Goal: Task Accomplishment & Management: Manage account settings

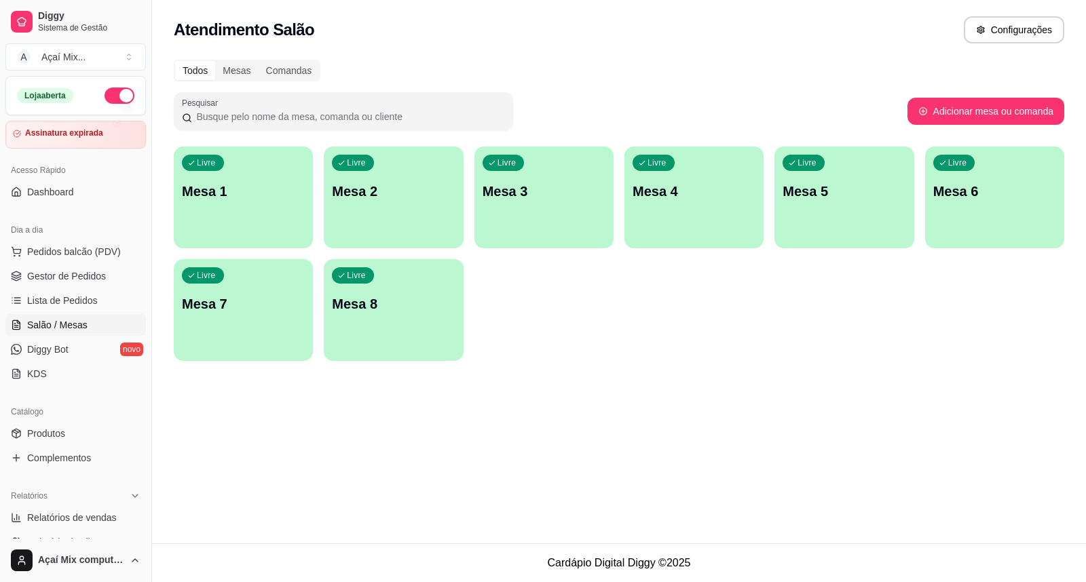
click at [284, 167] on div "Livre Mesa 1" at bounding box center [243, 189] width 139 height 85
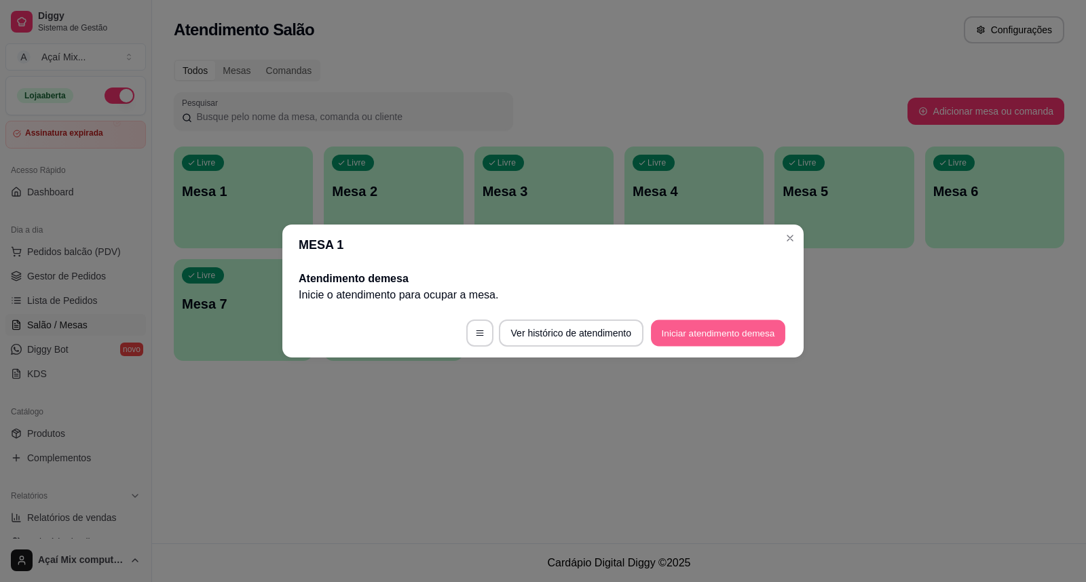
click at [697, 324] on button "Iniciar atendimento de mesa" at bounding box center [718, 333] width 134 height 26
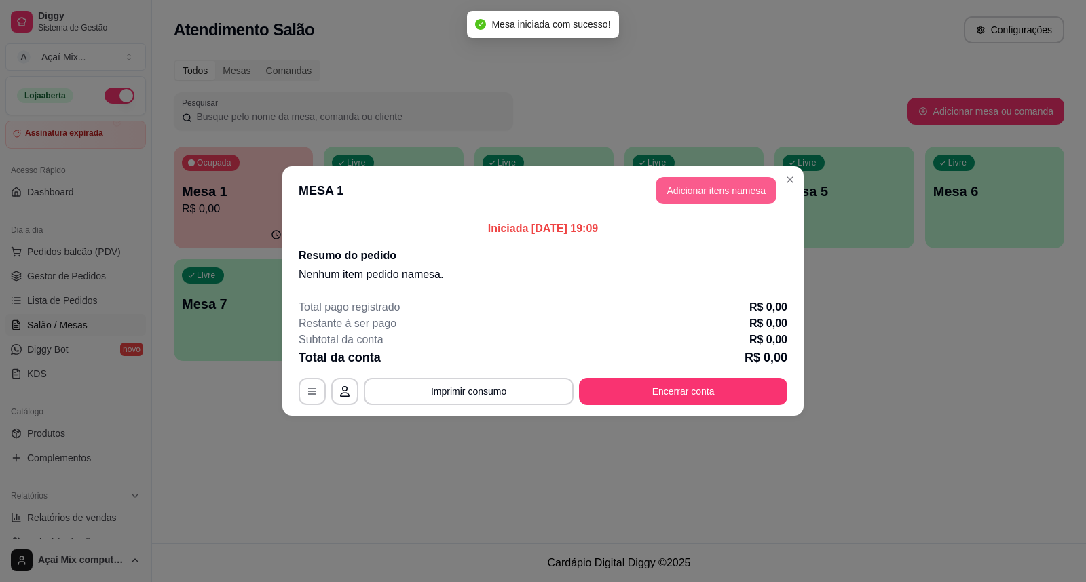
click at [692, 193] on button "Adicionar itens na mesa" at bounding box center [715, 190] width 121 height 27
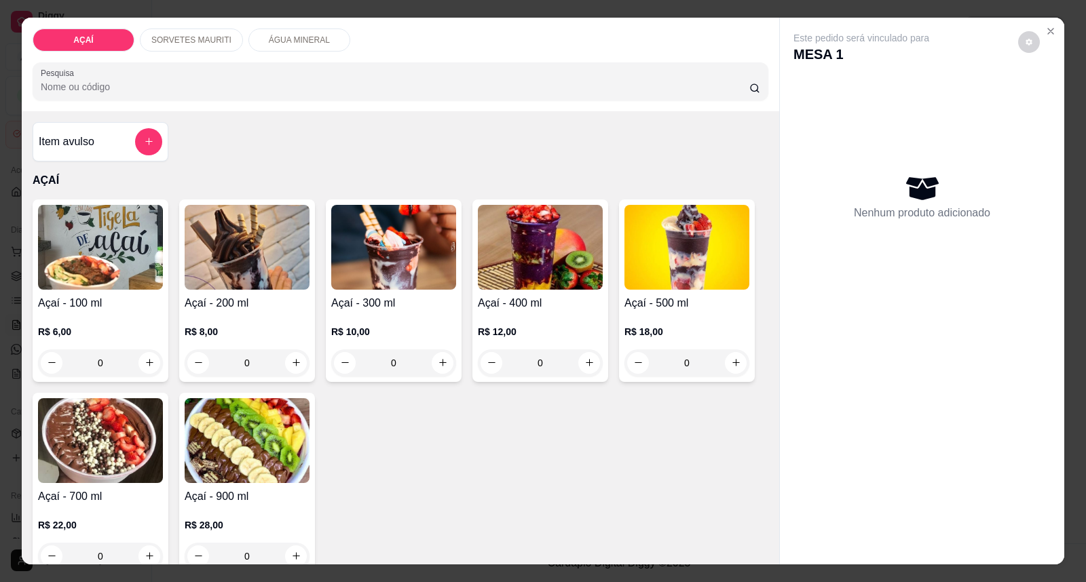
click at [390, 304] on h4 "Açaí - 300 ml" at bounding box center [393, 303] width 125 height 16
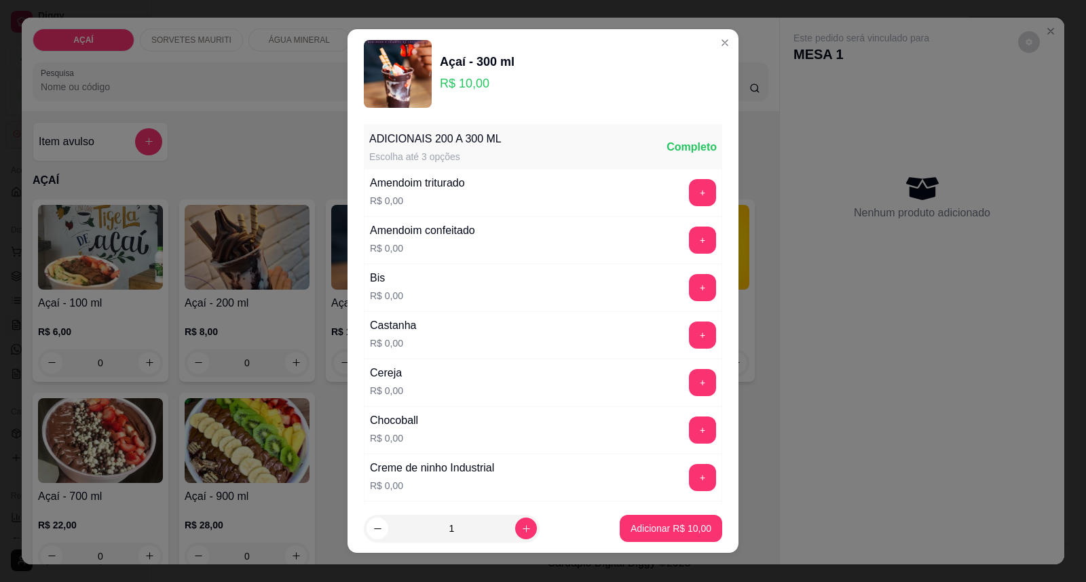
scroll to position [75, 0]
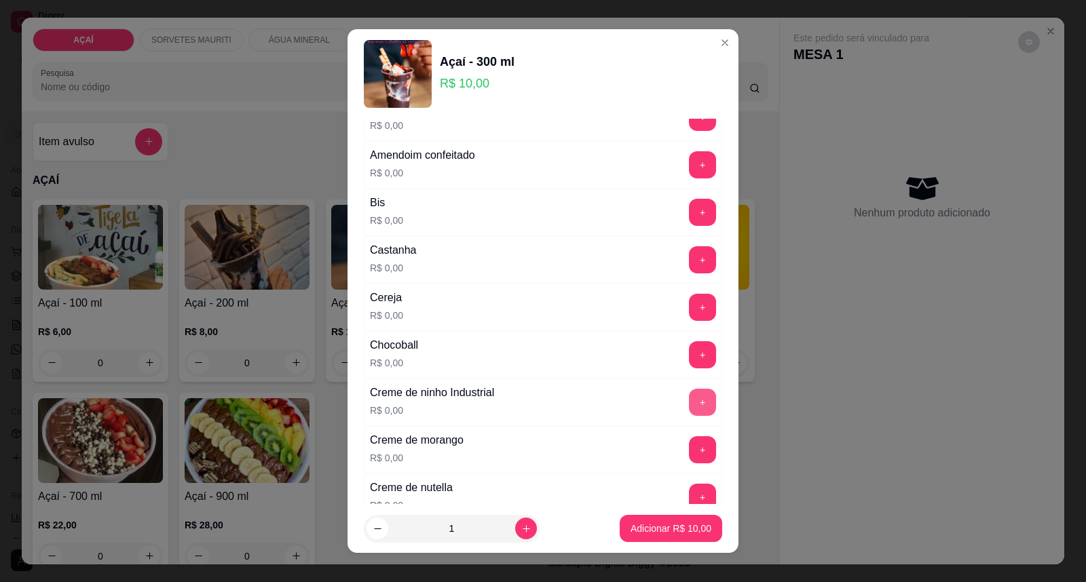
click at [689, 405] on button "+" at bounding box center [702, 402] width 27 height 27
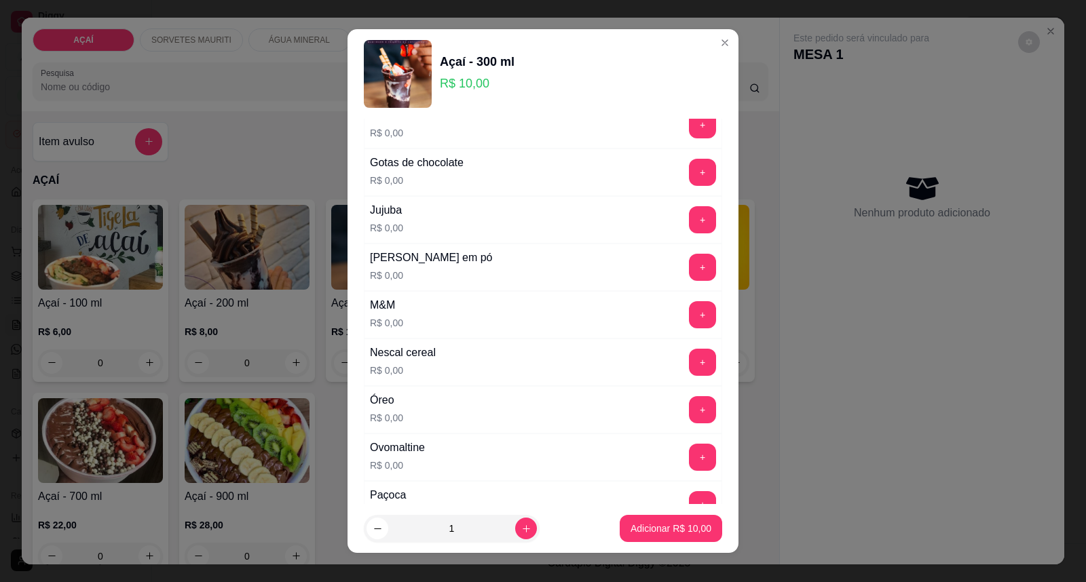
scroll to position [1281, 0]
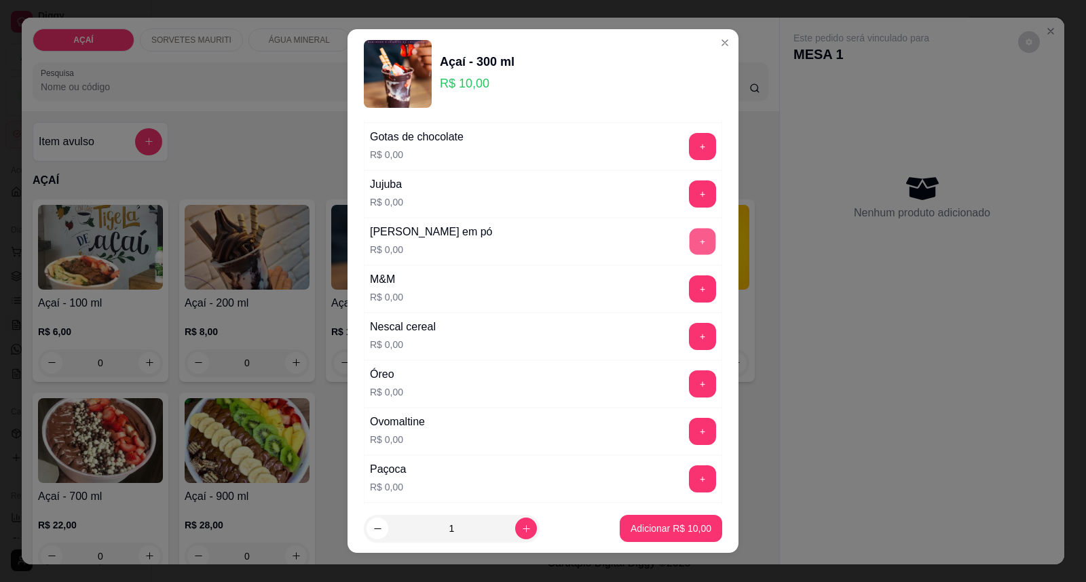
click at [689, 246] on button "+" at bounding box center [702, 242] width 26 height 26
click at [689, 432] on button "+" at bounding box center [702, 431] width 27 height 27
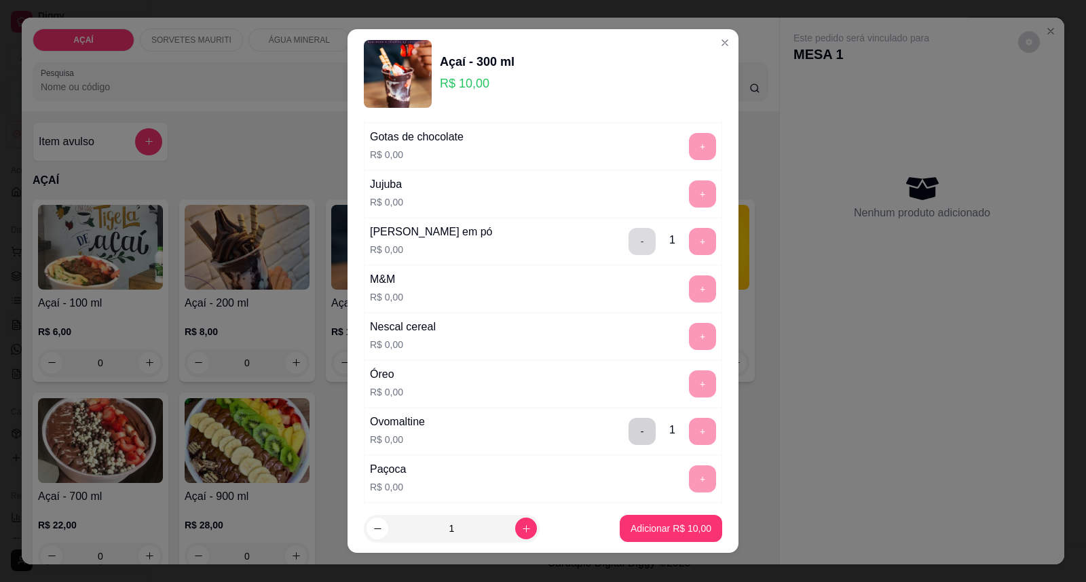
click at [628, 239] on button "-" at bounding box center [641, 241] width 27 height 27
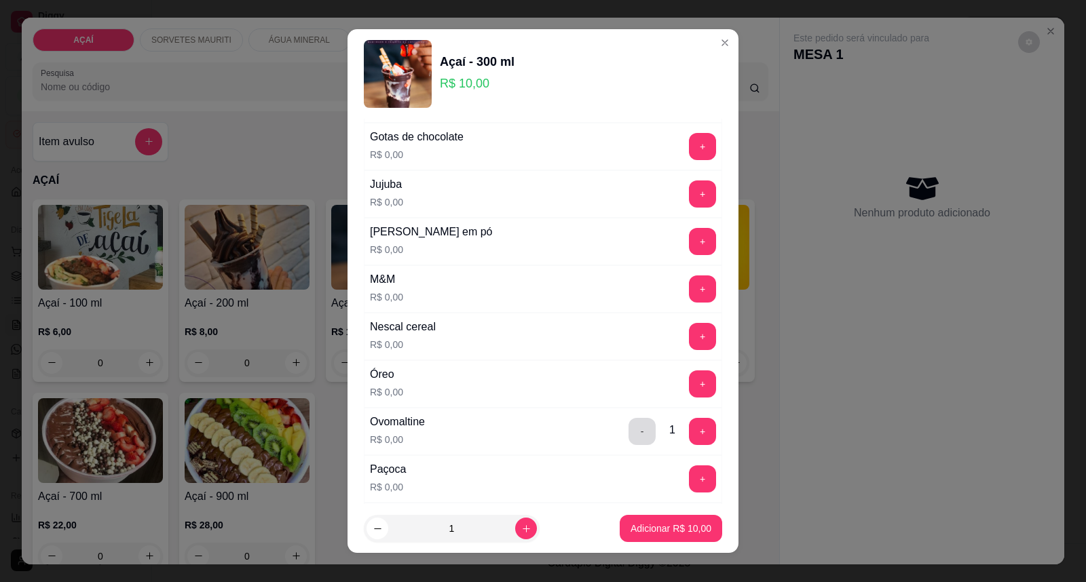
click at [628, 423] on button "-" at bounding box center [641, 431] width 27 height 27
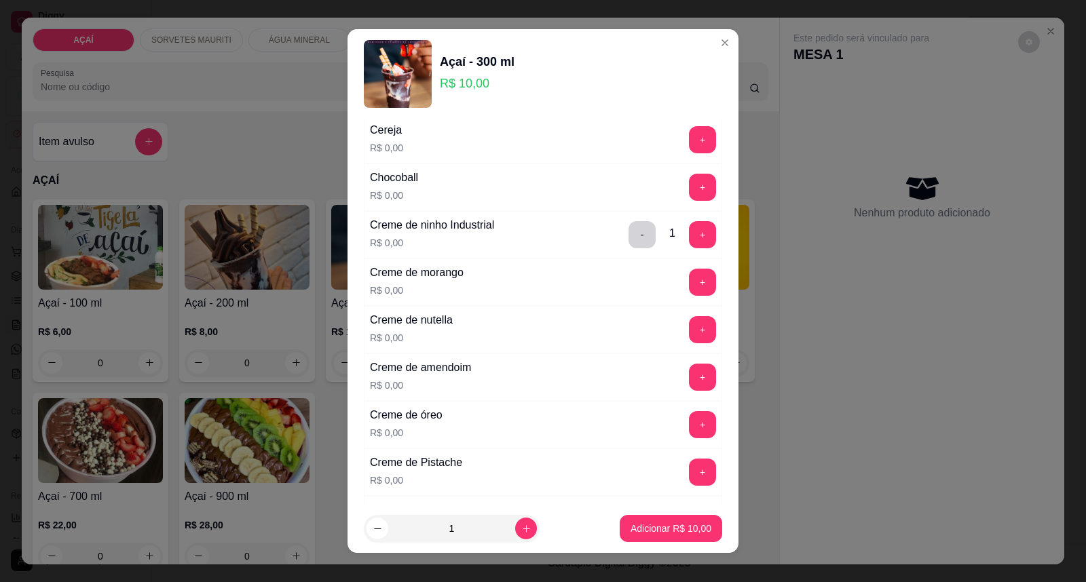
scroll to position [226, 0]
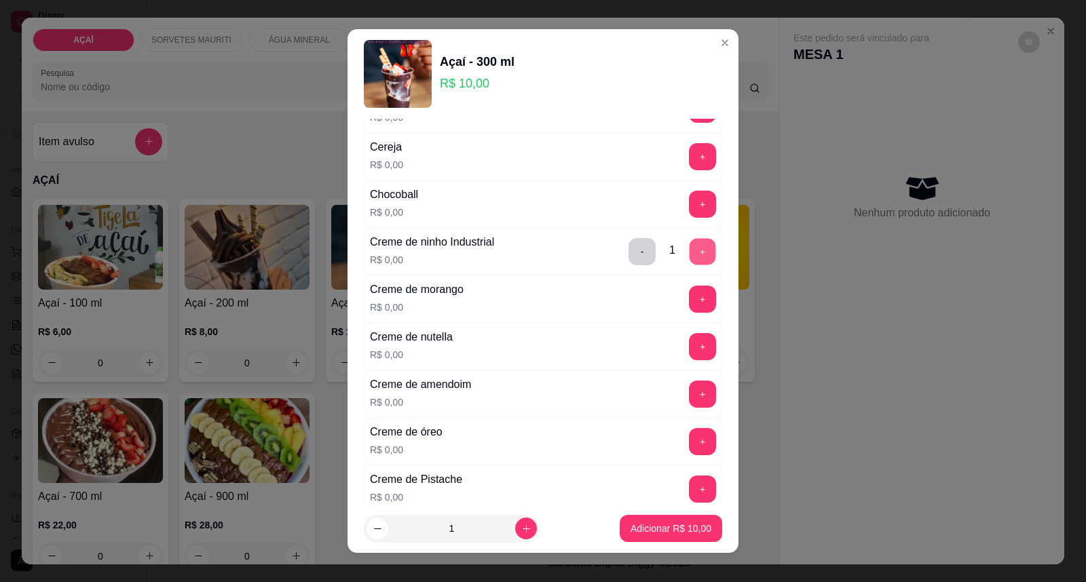
click at [689, 247] on button "+" at bounding box center [702, 252] width 26 height 26
click at [628, 248] on button "-" at bounding box center [641, 251] width 27 height 27
click at [629, 248] on button "-" at bounding box center [642, 252] width 26 height 26
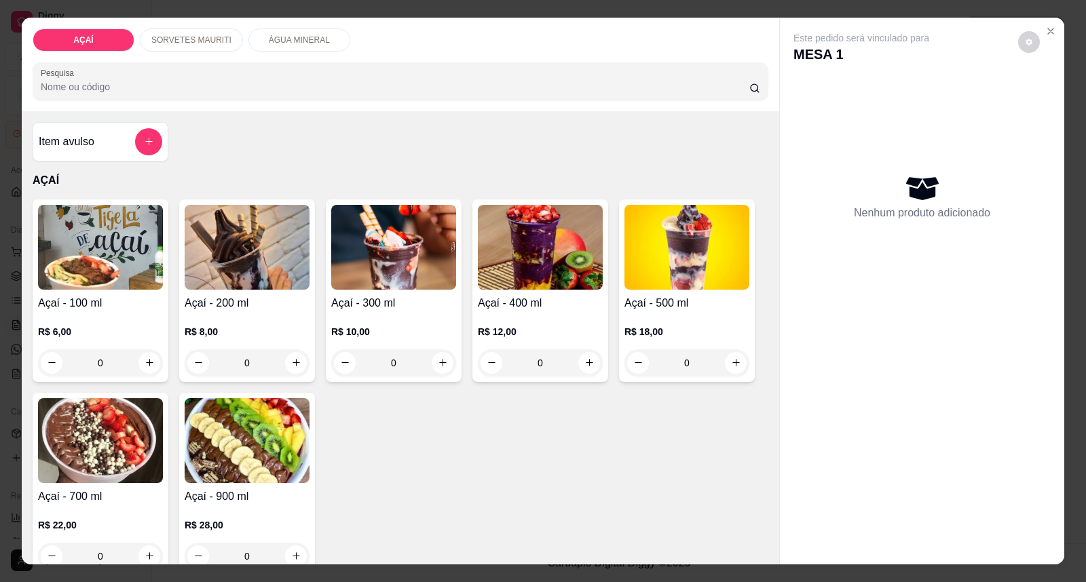
click at [588, 233] on img at bounding box center [540, 247] width 125 height 85
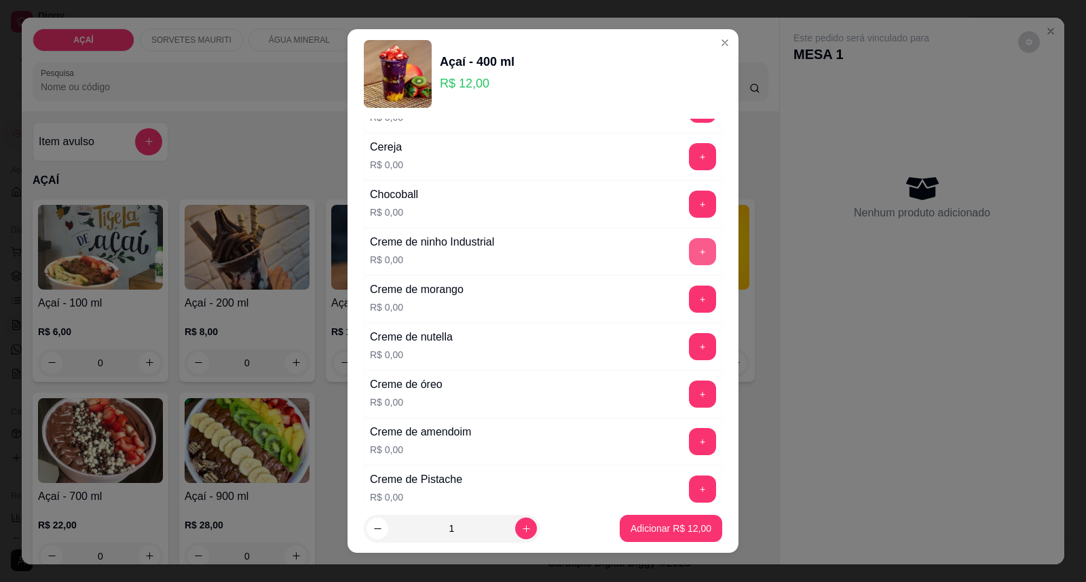
click at [689, 247] on button "+" at bounding box center [702, 251] width 27 height 27
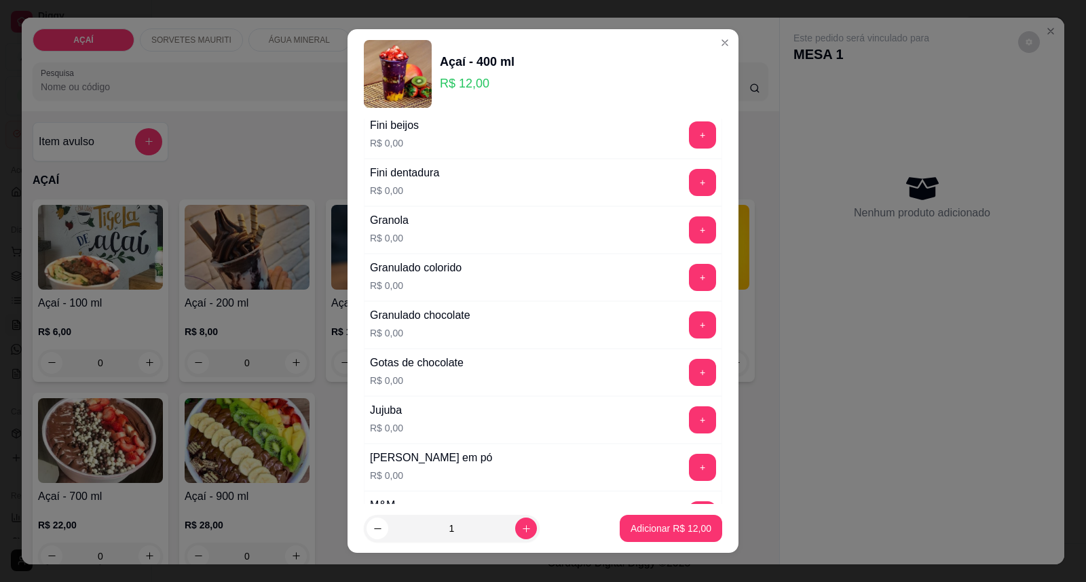
scroll to position [1206, 0]
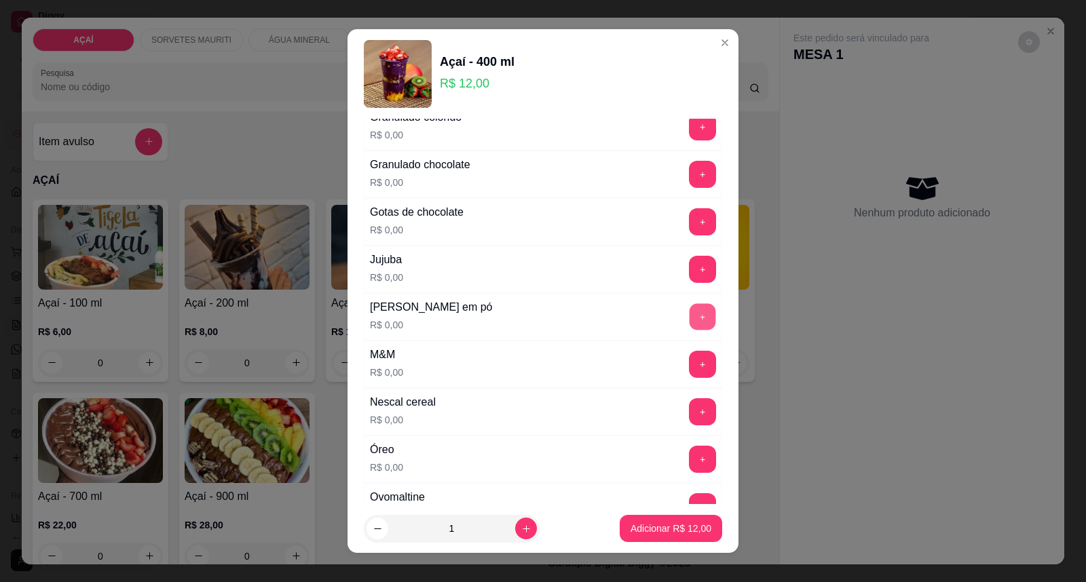
click at [689, 320] on button "+" at bounding box center [702, 317] width 26 height 26
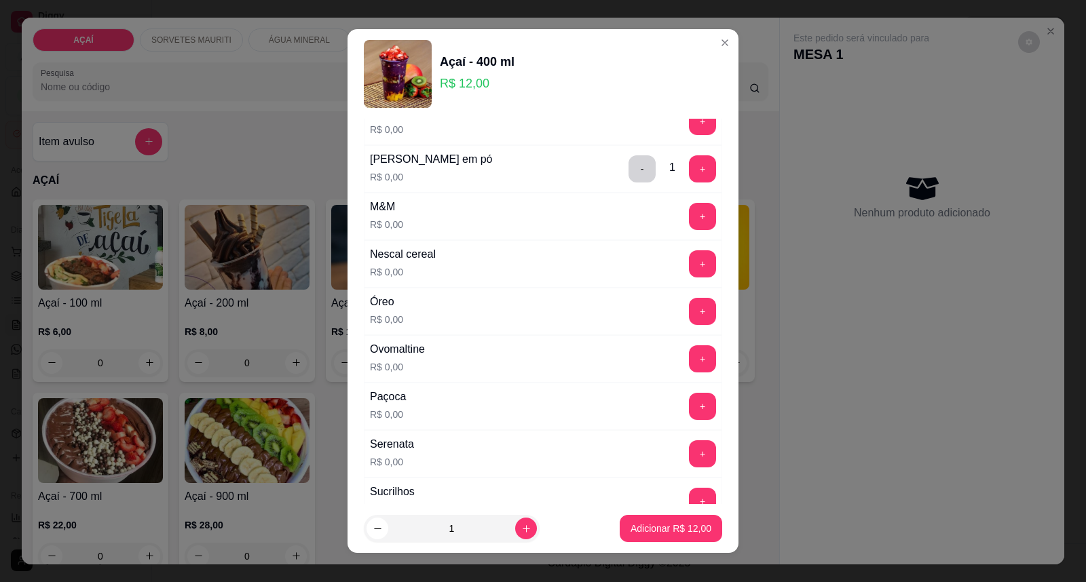
scroll to position [1357, 0]
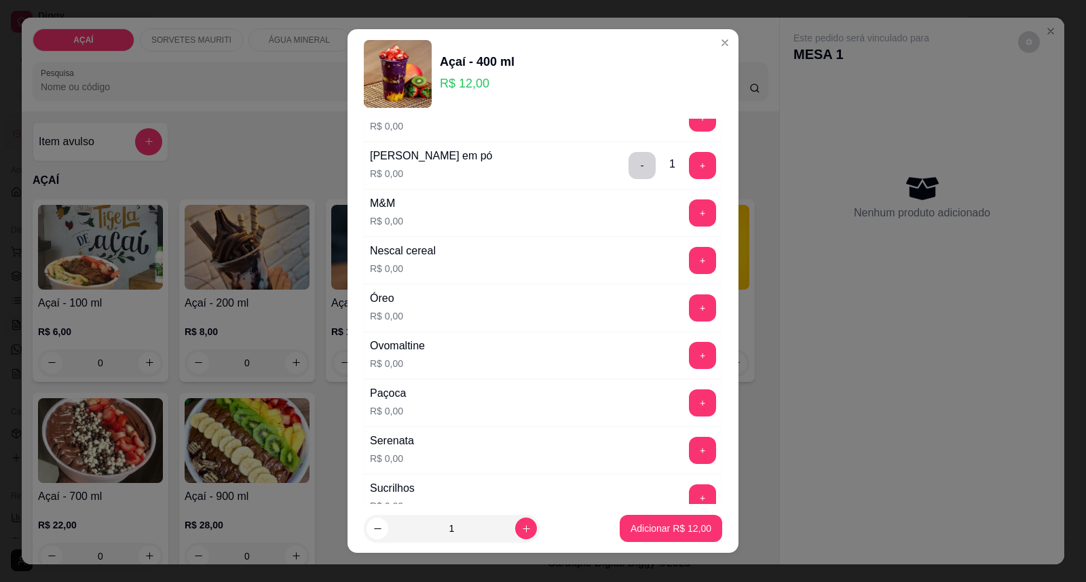
click at [663, 345] on div "Ovomaltine R$ 0,00 +" at bounding box center [543, 355] width 358 height 47
click at [689, 349] on button "+" at bounding box center [702, 355] width 27 height 27
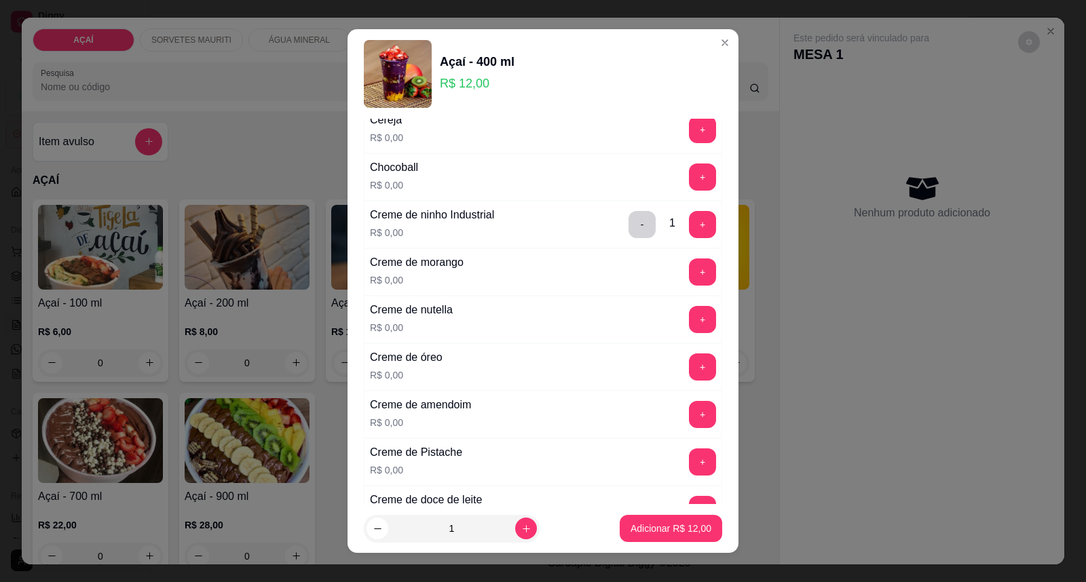
scroll to position [226, 0]
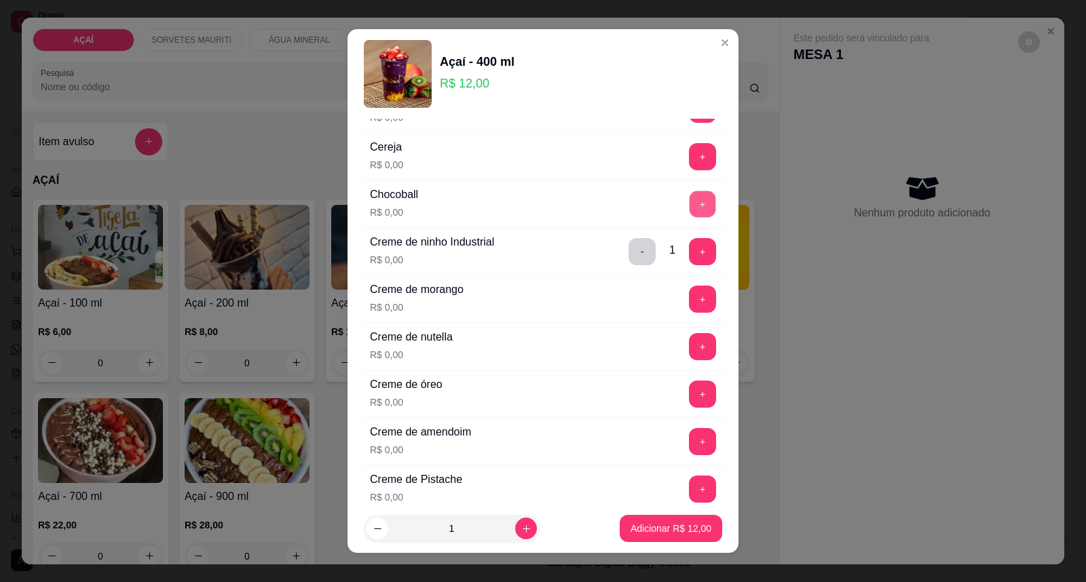
click at [689, 202] on button "+" at bounding box center [702, 204] width 26 height 26
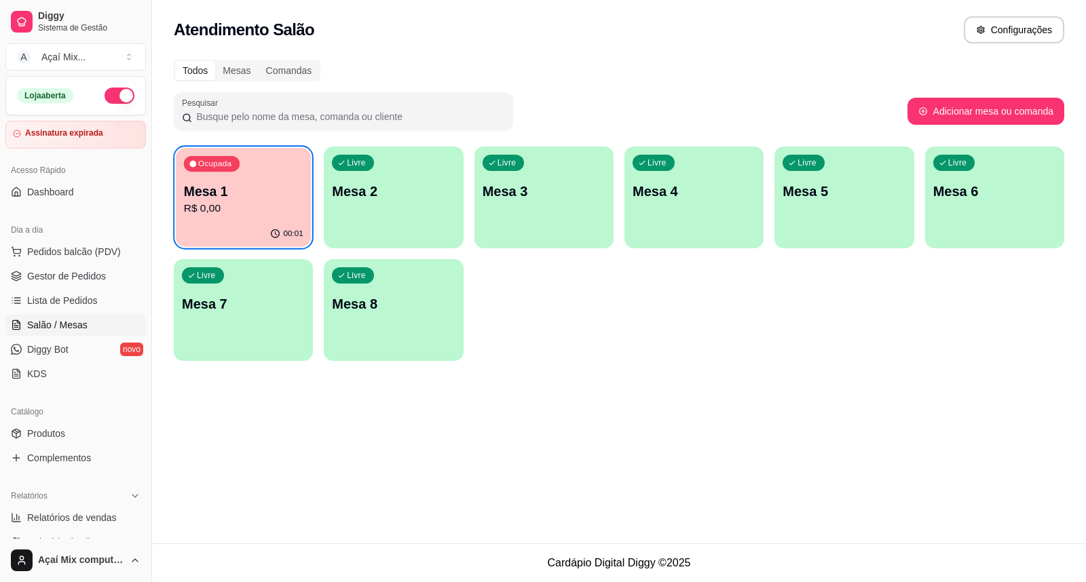
click at [272, 176] on div "Ocupada Mesa 1 R$ 0,00" at bounding box center [243, 184] width 135 height 73
click at [263, 208] on p "R$ 0,00" at bounding box center [243, 209] width 119 height 16
click at [263, 208] on p "R$ 0,00" at bounding box center [243, 209] width 123 height 16
click at [189, 161] on icon "button" at bounding box center [193, 164] width 8 height 8
click at [191, 159] on icon "button" at bounding box center [191, 163] width 8 height 8
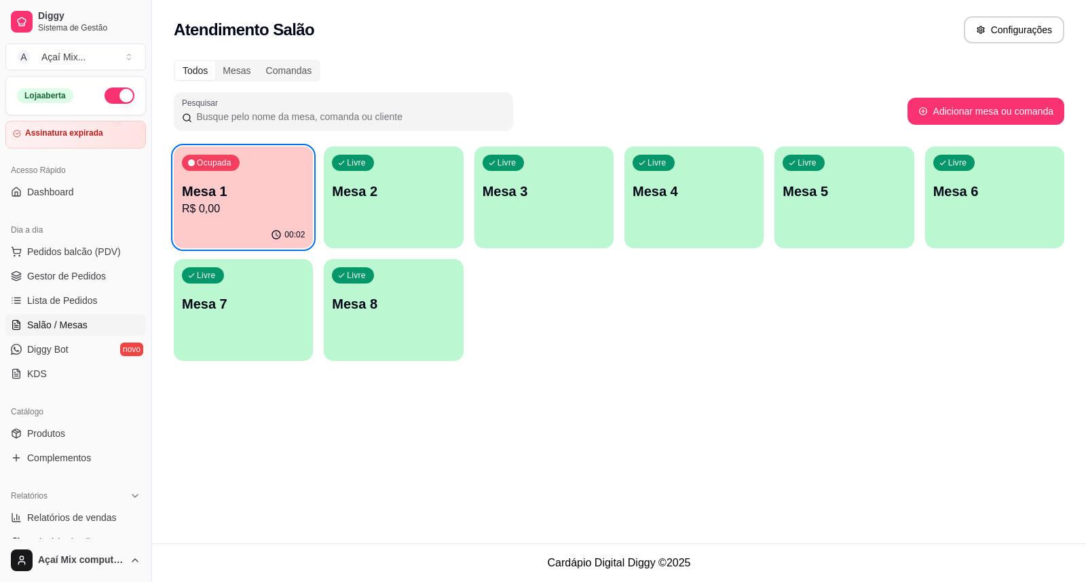
click at [284, 223] on div "00:02" at bounding box center [243, 235] width 139 height 26
click at [284, 223] on div "00:02" at bounding box center [243, 234] width 135 height 26
click at [220, 159] on p "Ocupada" at bounding box center [214, 164] width 33 height 11
click at [355, 427] on div "Atendimento Salão Configurações Todos Mesas Comandas Pesquisar Adicionar mesa o…" at bounding box center [619, 271] width 934 height 543
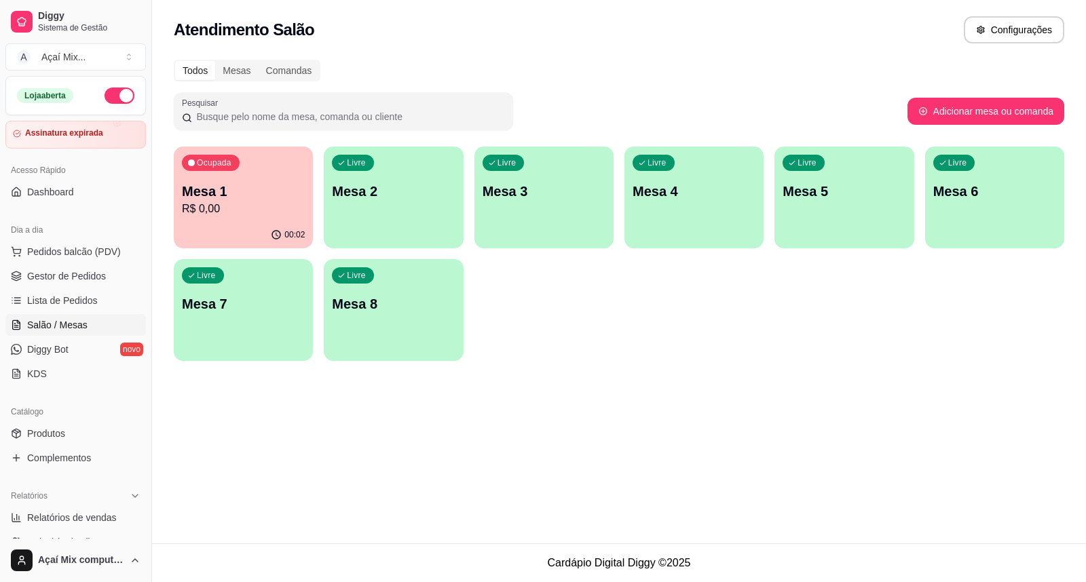
click at [30, 320] on span "Salão / Mesas" at bounding box center [57, 325] width 60 height 14
click at [217, 225] on div "00:02" at bounding box center [243, 234] width 135 height 26
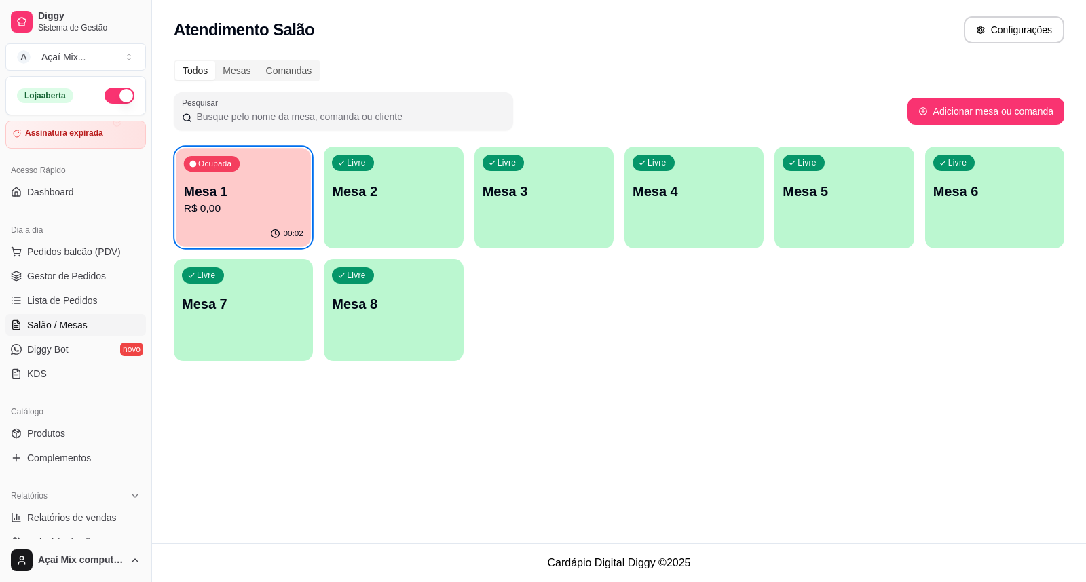
click at [212, 163] on p "Ocupada" at bounding box center [214, 164] width 33 height 11
click at [272, 235] on icon "button" at bounding box center [275, 234] width 11 height 11
click at [276, 227] on div "00:02" at bounding box center [243, 234] width 135 height 26
click at [269, 184] on p "Mesa 1" at bounding box center [243, 192] width 119 height 18
click at [269, 184] on p "Mesa 1" at bounding box center [243, 191] width 123 height 19
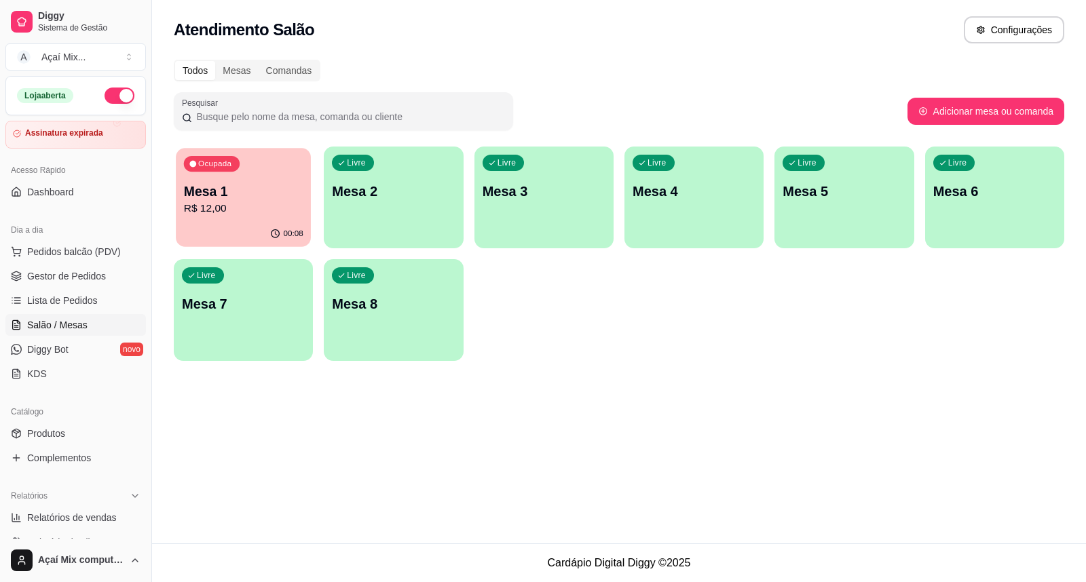
click at [273, 219] on div "Ocupada Mesa 1 R$ 12,00" at bounding box center [243, 184] width 135 height 73
click at [260, 187] on p "Mesa 1" at bounding box center [243, 192] width 119 height 18
click at [267, 193] on p "Mesa 1" at bounding box center [243, 192] width 119 height 18
click at [370, 197] on p "Mesa 2" at bounding box center [393, 191] width 123 height 19
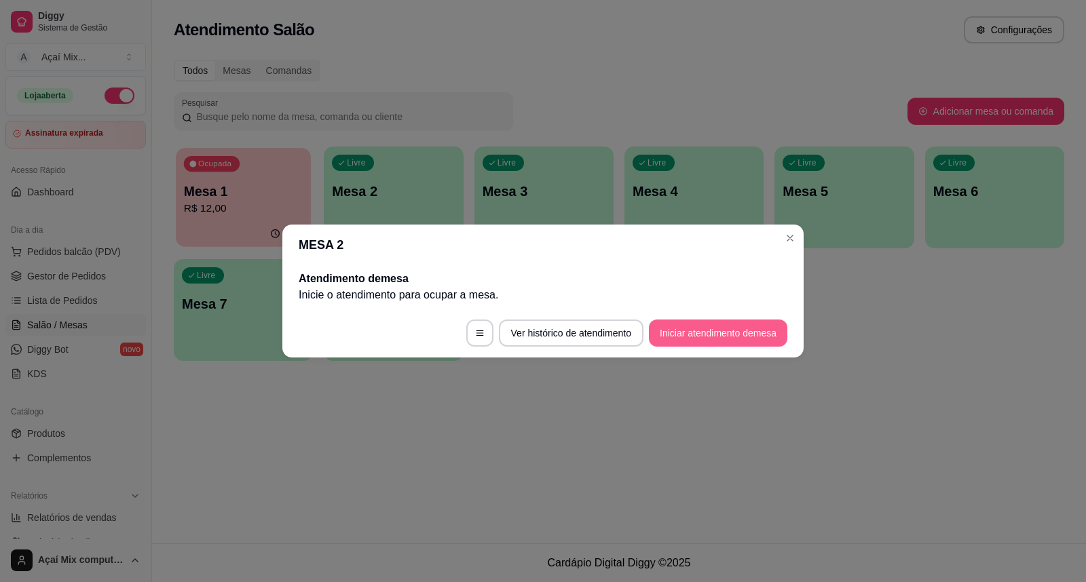
click at [689, 340] on button "Iniciar atendimento de mesa" at bounding box center [718, 333] width 138 height 27
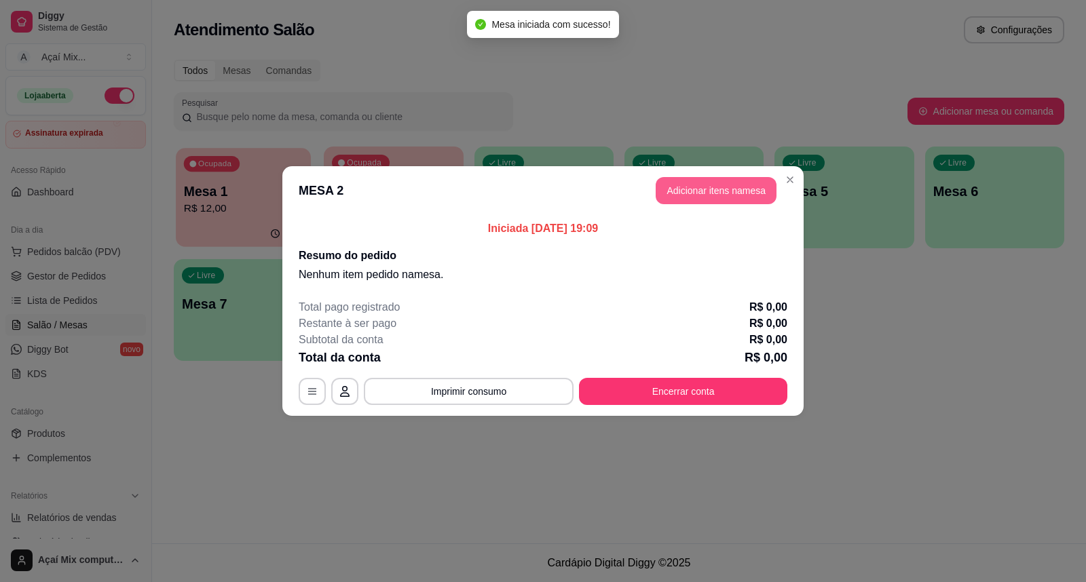
click at [686, 195] on button "Adicionar itens na mesa" at bounding box center [715, 190] width 121 height 27
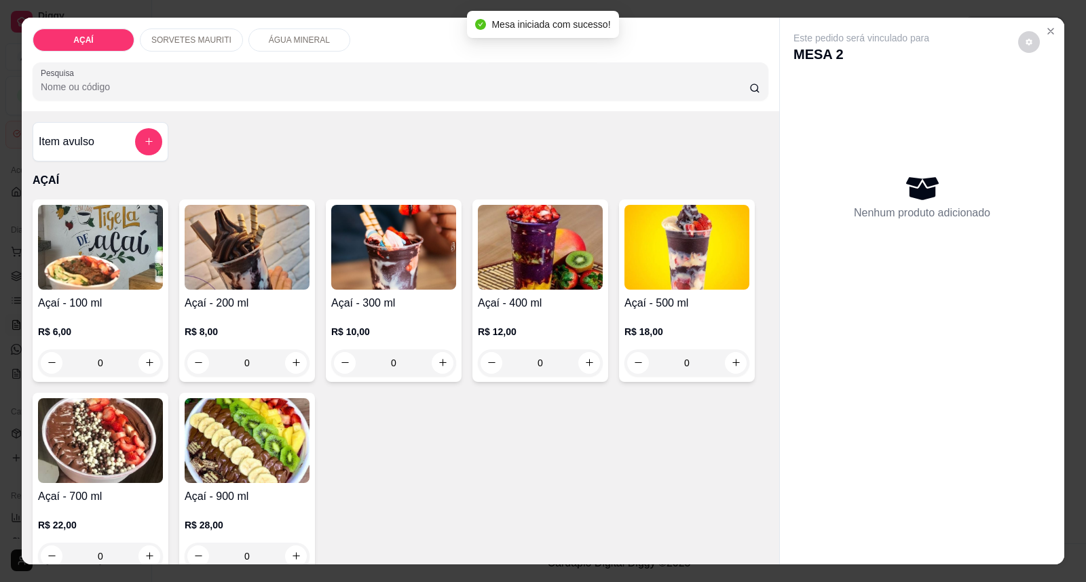
click at [402, 321] on div "R$ 10,00 0" at bounding box center [393, 343] width 125 height 65
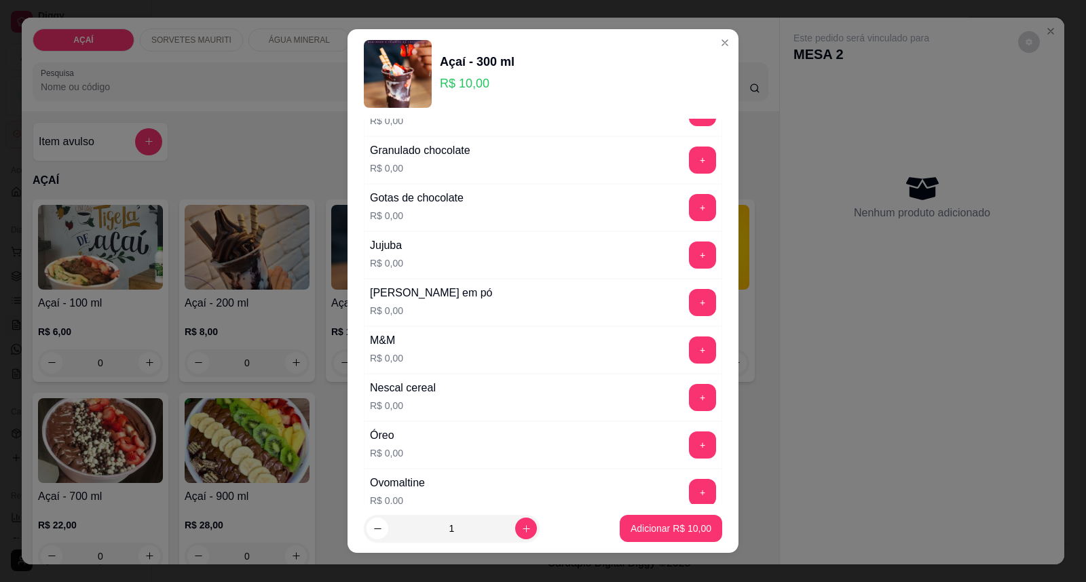
scroll to position [1206, 0]
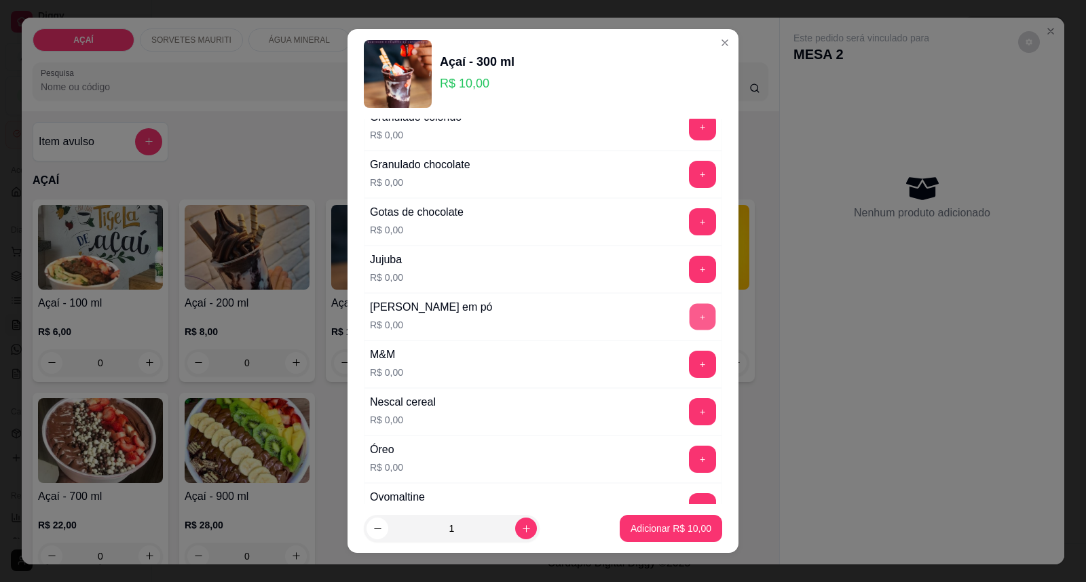
click at [689, 317] on button "+" at bounding box center [702, 317] width 26 height 26
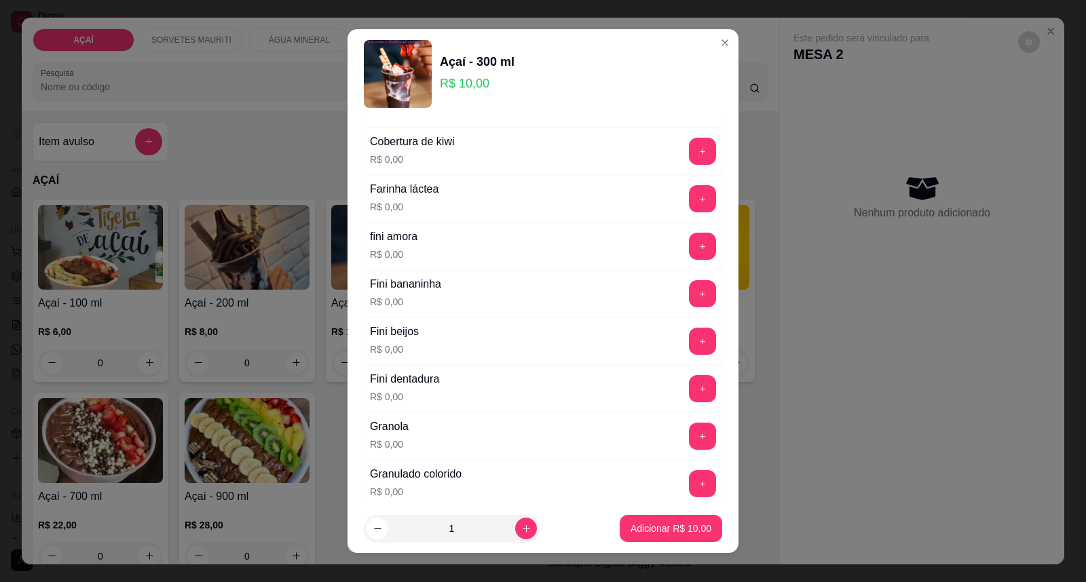
scroll to position [904, 0]
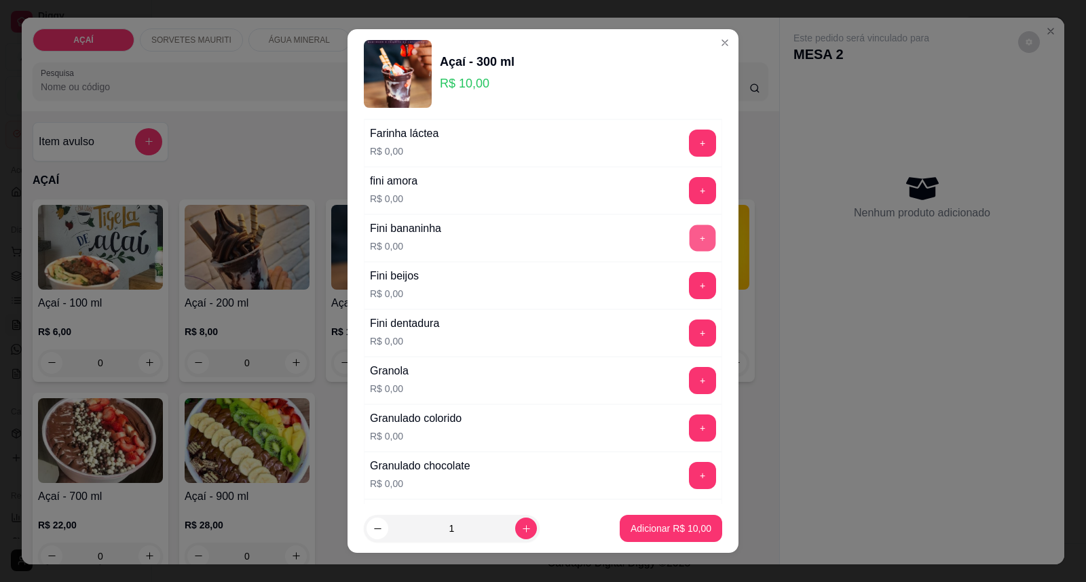
click at [689, 239] on button "+" at bounding box center [702, 238] width 26 height 26
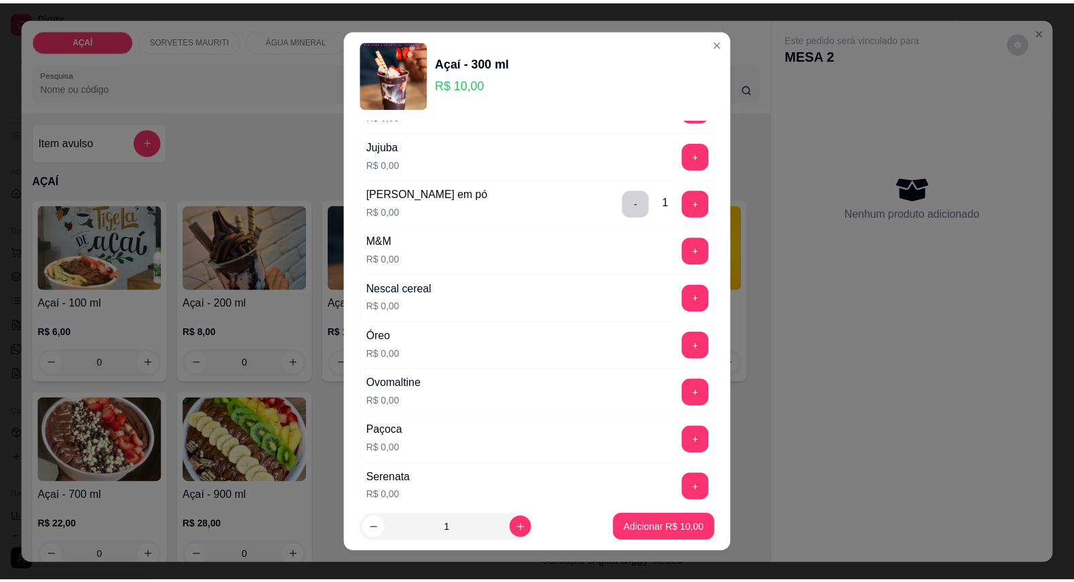
scroll to position [1357, 0]
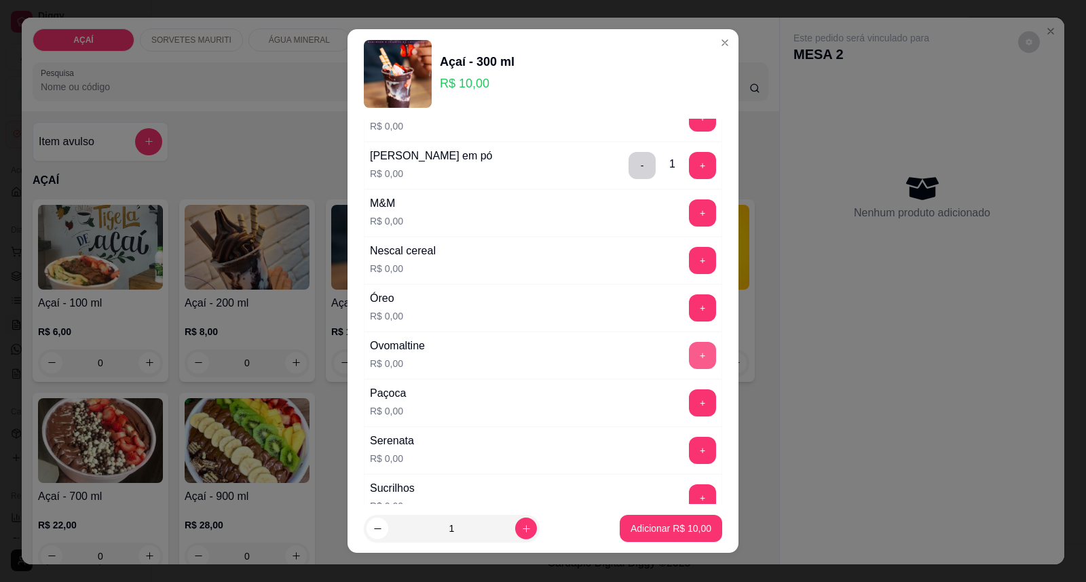
click at [689, 365] on button "+" at bounding box center [702, 355] width 27 height 27
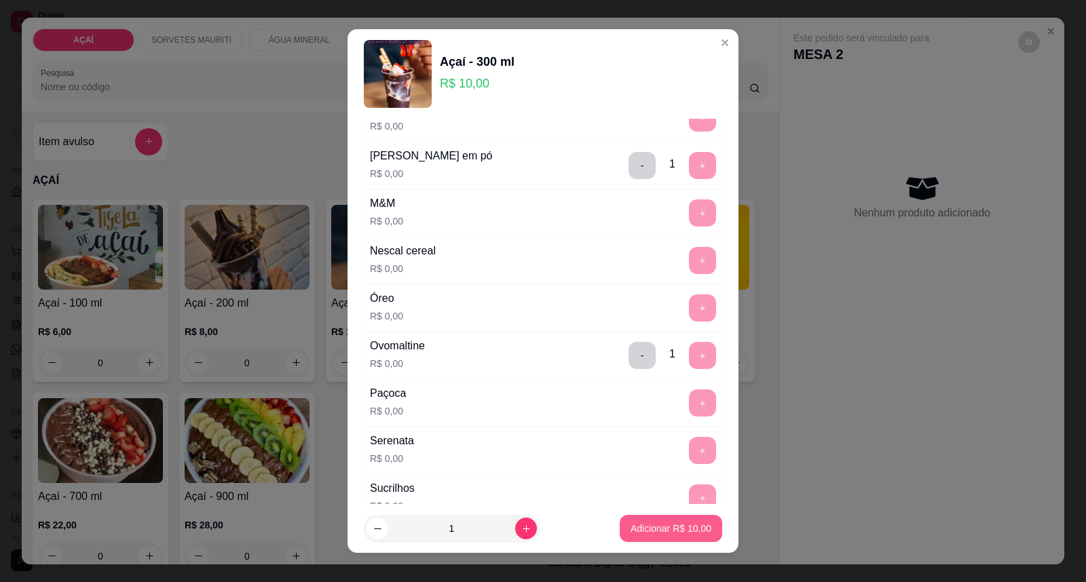
click at [642, 530] on p "Adicionar R$ 10,00" at bounding box center [670, 529] width 81 height 14
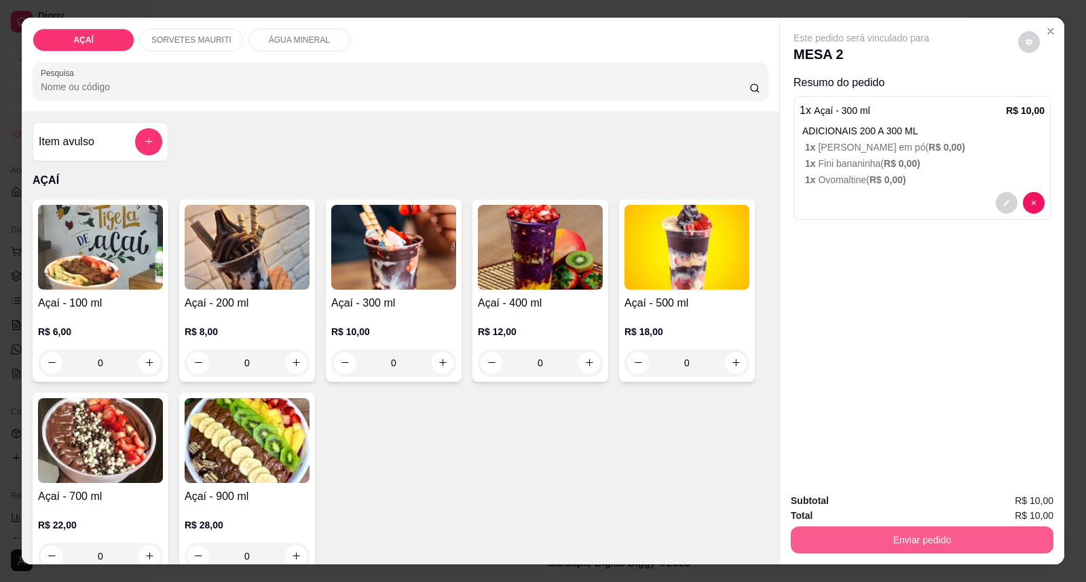
click at [819, 540] on button "Enviar pedido" at bounding box center [921, 539] width 263 height 27
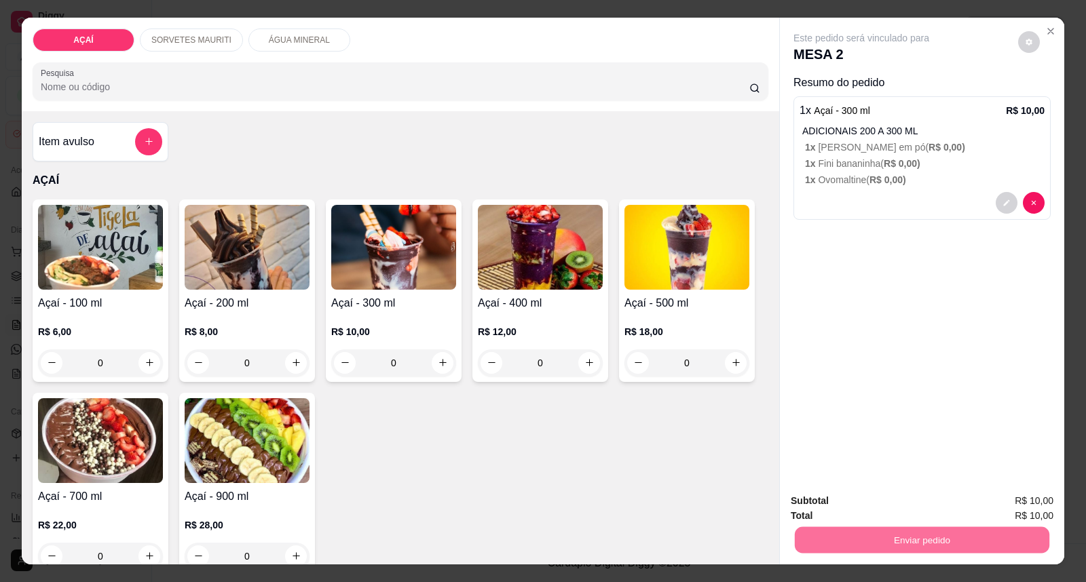
click at [1021, 505] on button "Enviar pedido" at bounding box center [1017, 508] width 77 height 26
